Goal: Navigation & Orientation: Understand site structure

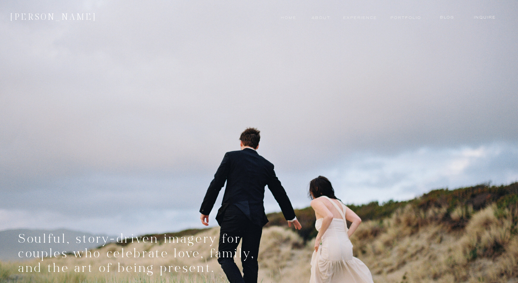
click at [356, 18] on nav "experience" at bounding box center [358, 18] width 30 height 6
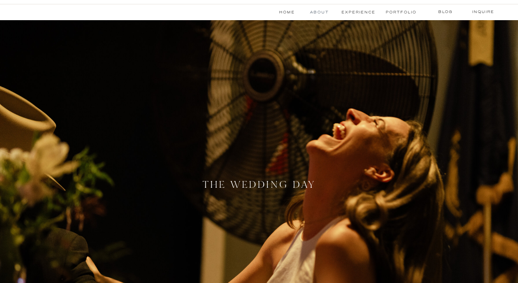
click at [321, 13] on nav "About" at bounding box center [318, 12] width 17 height 6
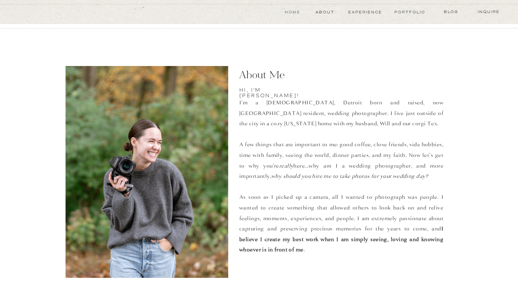
click at [294, 13] on nav "Home" at bounding box center [292, 12] width 18 height 6
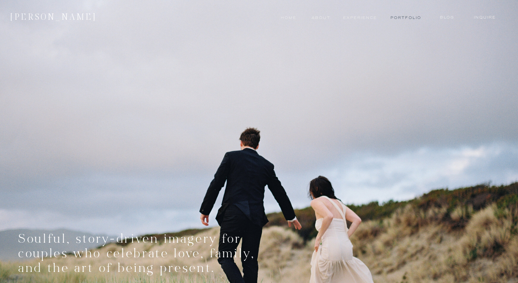
click at [404, 19] on nav "Portfolio" at bounding box center [405, 18] width 30 height 6
